Goal: Information Seeking & Learning: Learn about a topic

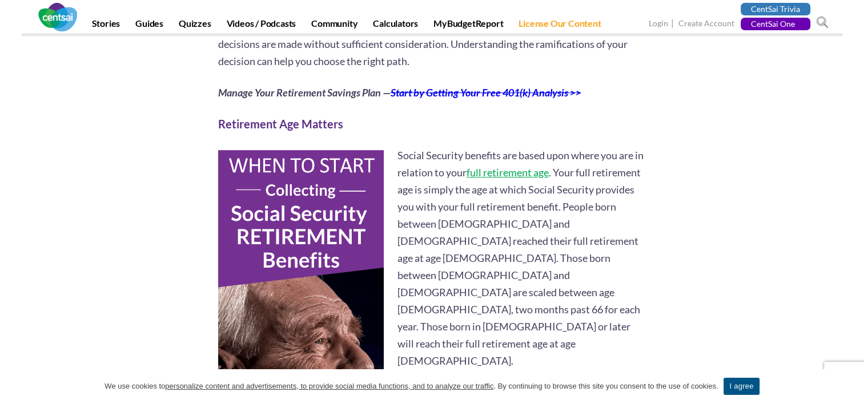
scroll to position [685, 0]
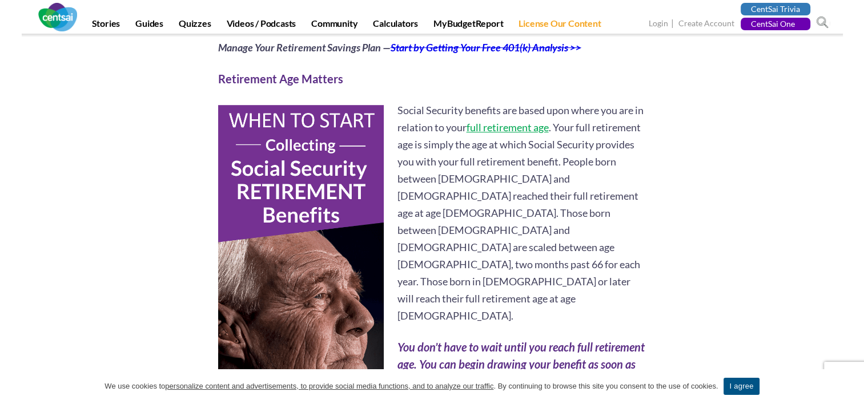
click at [508, 130] on link "full retirement age" at bounding box center [508, 127] width 82 height 13
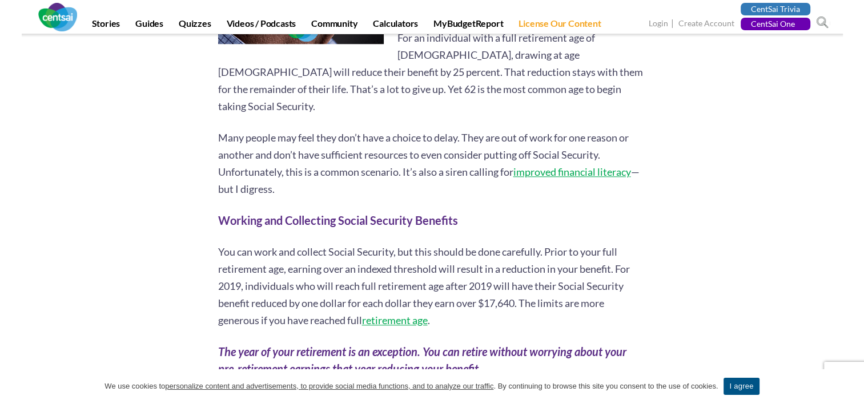
scroll to position [1085, 0]
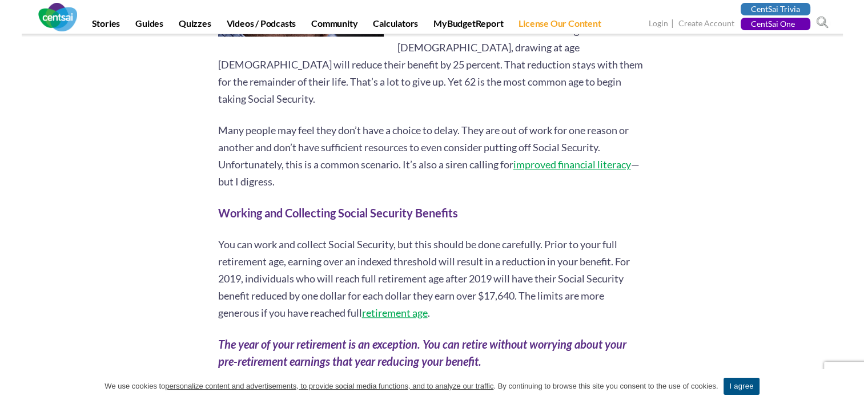
click at [398, 307] on link "retirement age" at bounding box center [395, 313] width 66 height 13
click at [414, 307] on link "retirement age" at bounding box center [395, 313] width 66 height 13
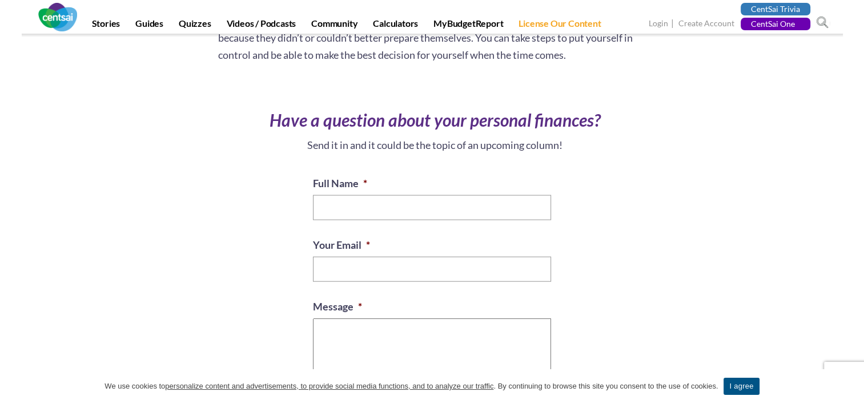
scroll to position [2456, 0]
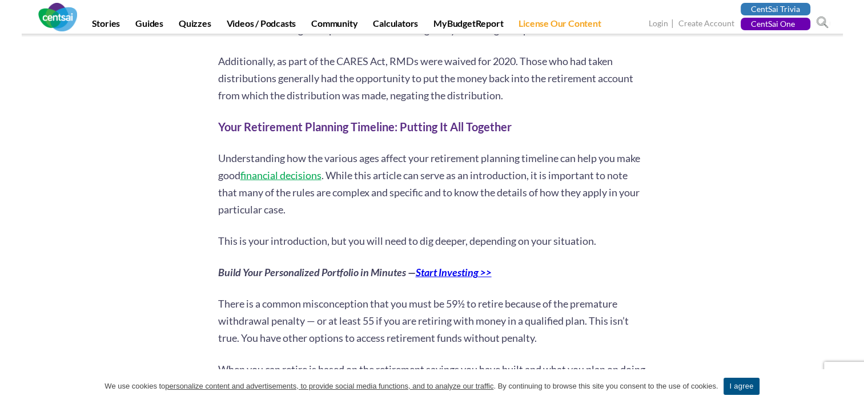
scroll to position [2684, 0]
